Goal: Find specific page/section: Find specific page/section

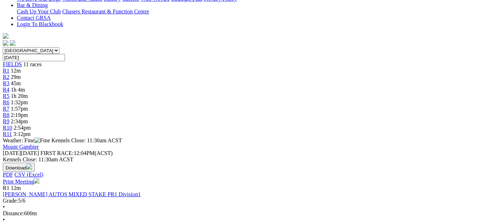
scroll to position [169, 0]
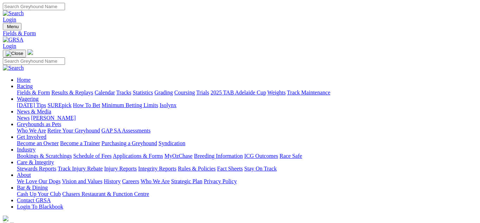
select select "QLD"
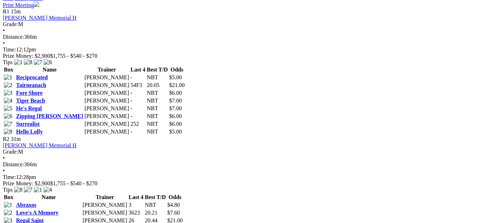
scroll to position [352, 0]
